Goal: Navigation & Orientation: Go to known website

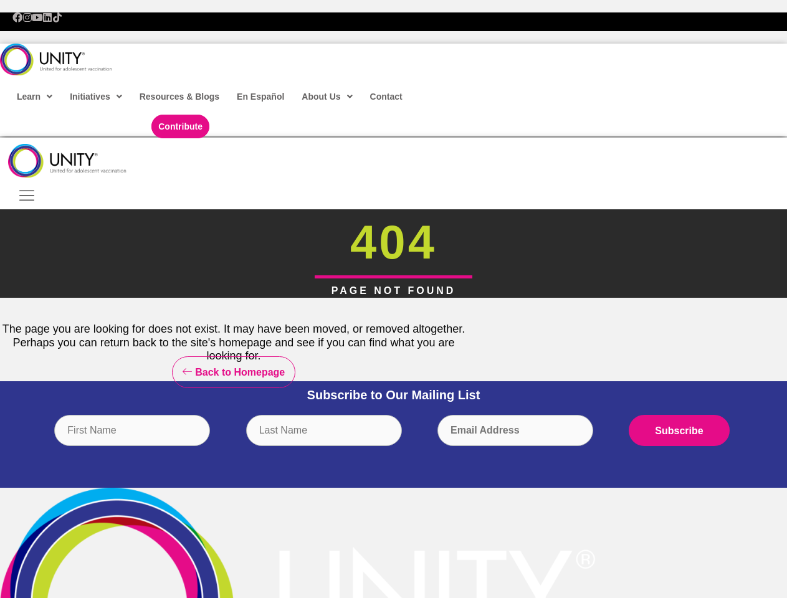
click at [393, 299] on div "The page you are looking for does not exist. It may have been moved, or removed…" at bounding box center [233, 340] width 467 height 84
click at [27, 198] on icon at bounding box center [26, 195] width 19 height 19
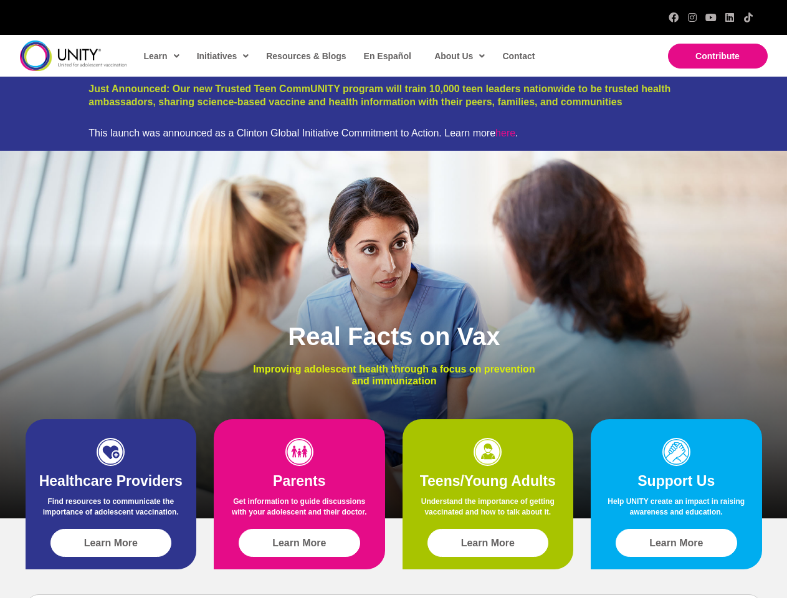
click at [393, 299] on div "Real Facts on Vax Improving adolescent health through a focus on prevention and…" at bounding box center [393, 335] width 787 height 368
